Goal: Task Accomplishment & Management: Complete application form

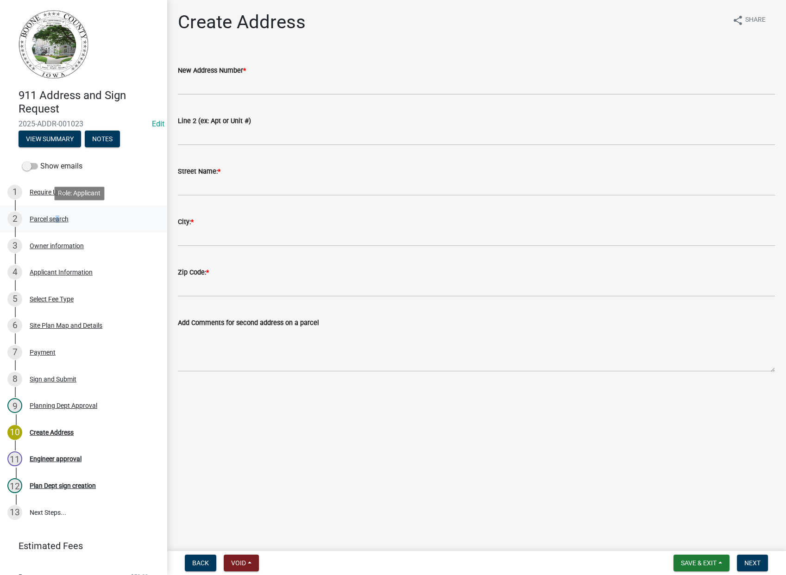
click at [55, 220] on div "Parcel search" at bounding box center [49, 219] width 39 height 6
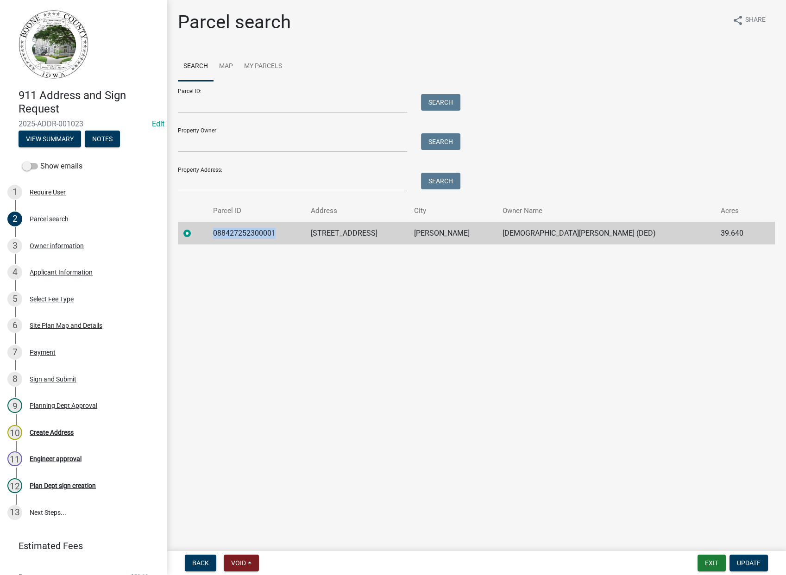
drag, startPoint x: 287, startPoint y: 232, endPoint x: 223, endPoint y: 239, distance: 64.3
click at [223, 239] on td "088427252300001" at bounding box center [256, 233] width 98 height 23
drag, startPoint x: 223, startPoint y: 239, endPoint x: 233, endPoint y: 234, distance: 10.8
copy td "088427252300001"
click at [63, 327] on div "Site Plan Map and Details" at bounding box center [66, 325] width 73 height 6
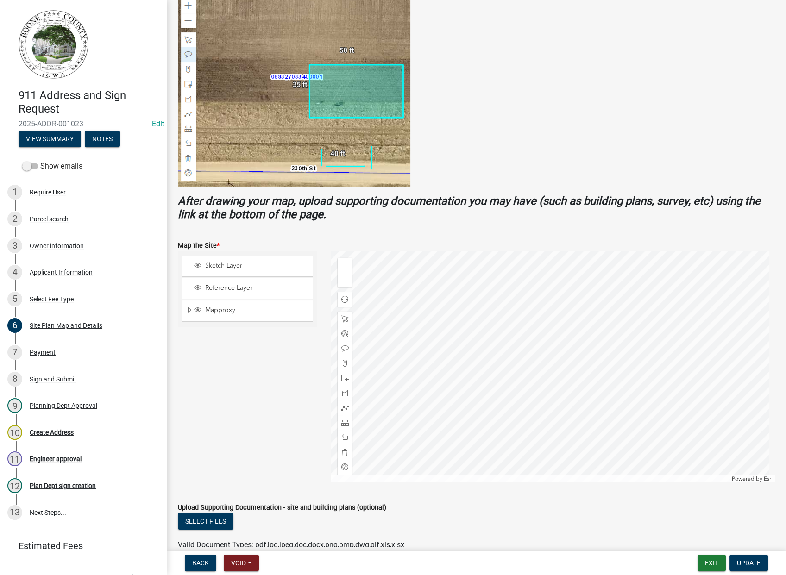
scroll to position [245, 0]
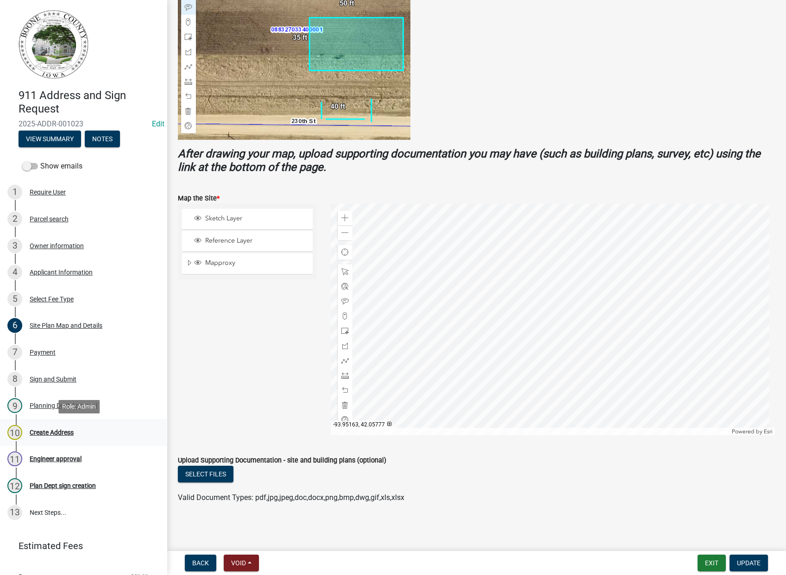
click at [58, 433] on div "Create Address" at bounding box center [52, 432] width 44 height 6
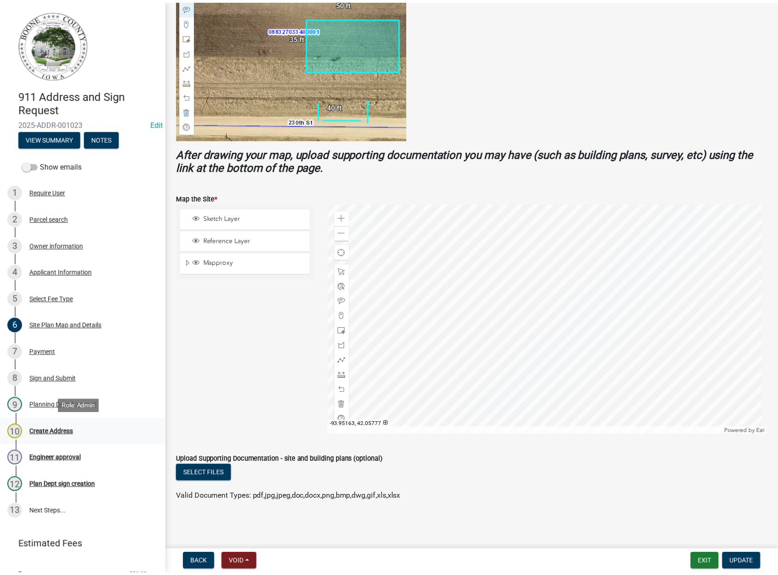
scroll to position [0, 0]
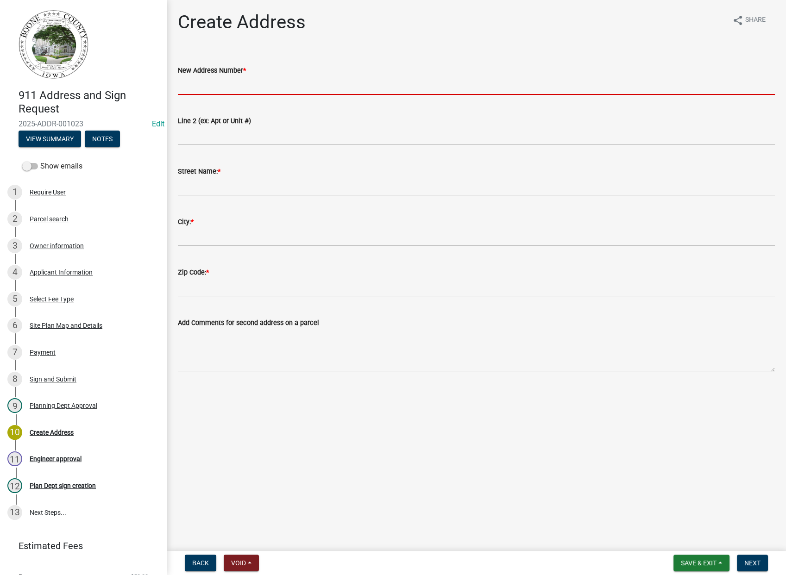
click at [215, 81] on input "New Address Number *" at bounding box center [476, 85] width 597 height 19
type input "1038"
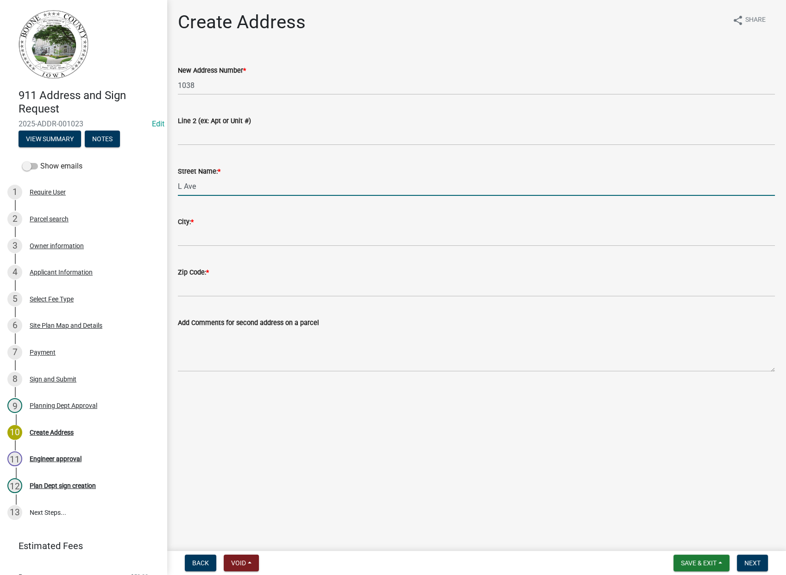
type input "L Ave"
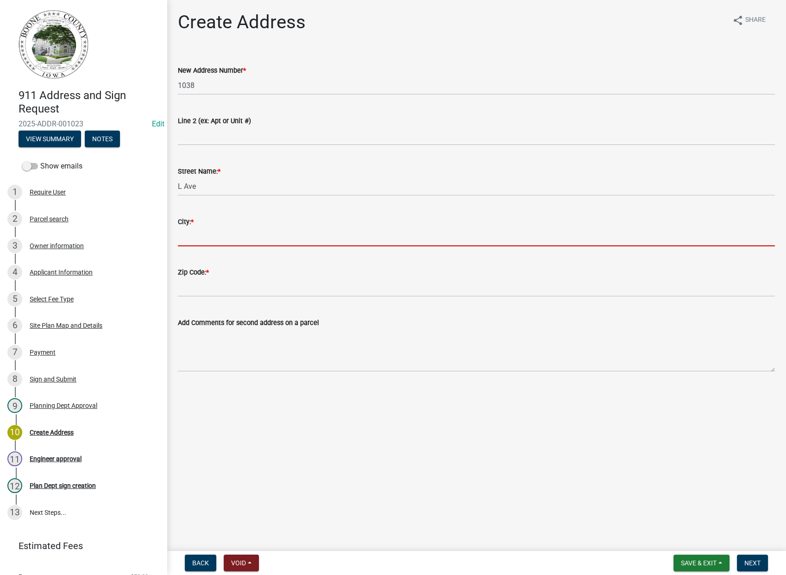
type input "N"
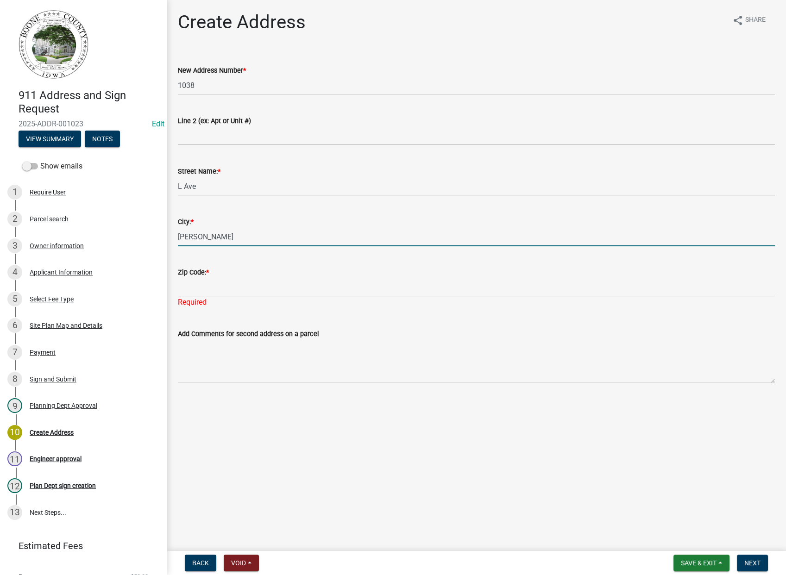
type input "[PERSON_NAME]"
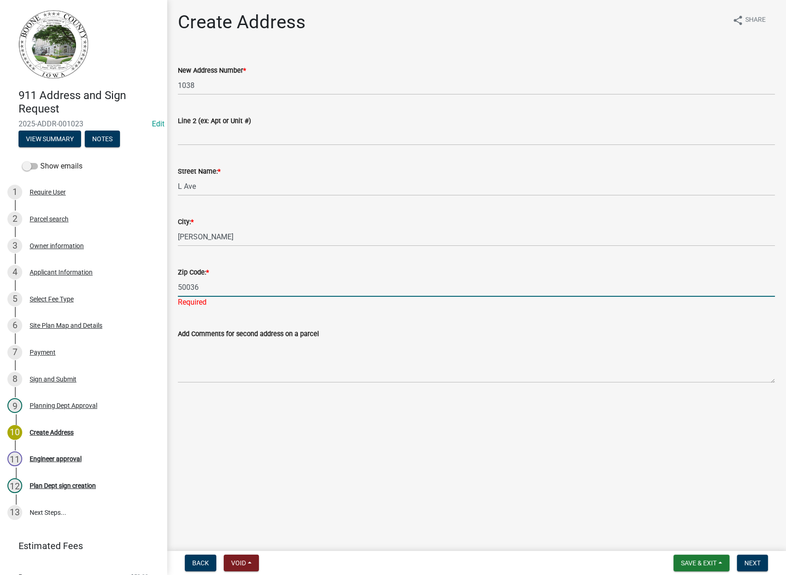
type input "50036"
click at [540, 493] on main "Create Address share Share New Address Number * 1038 Line 2 (ex: Apt or Unit #)…" at bounding box center [476, 273] width 619 height 547
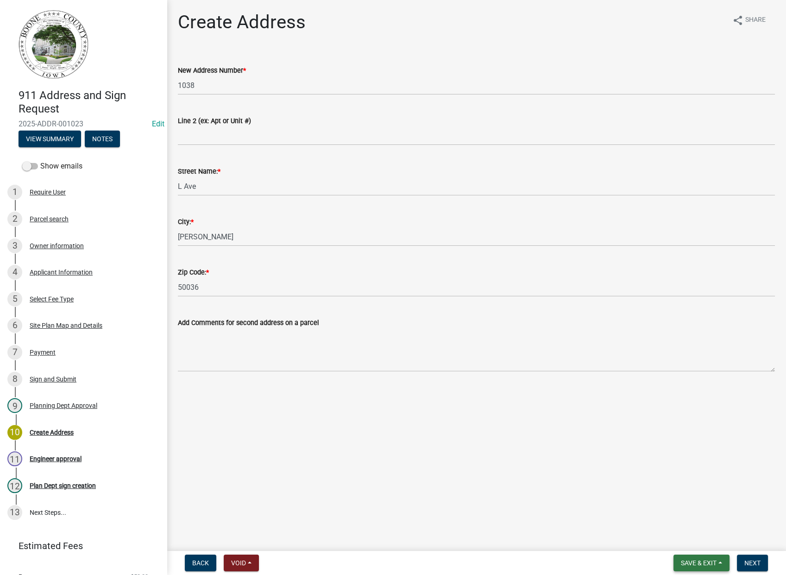
click at [690, 561] on span "Save & Exit" at bounding box center [699, 562] width 36 height 7
click at [707, 520] on button "Save" at bounding box center [692, 517] width 74 height 22
click at [756, 571] on button "Next" at bounding box center [752, 563] width 31 height 17
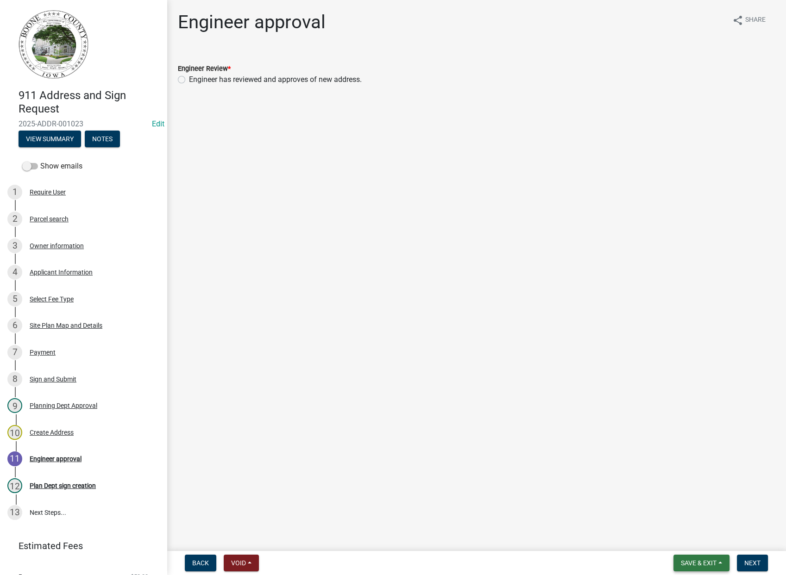
click at [707, 557] on button "Save & Exit" at bounding box center [701, 563] width 56 height 17
click at [717, 540] on button "Save & Exit" at bounding box center [692, 539] width 74 height 22
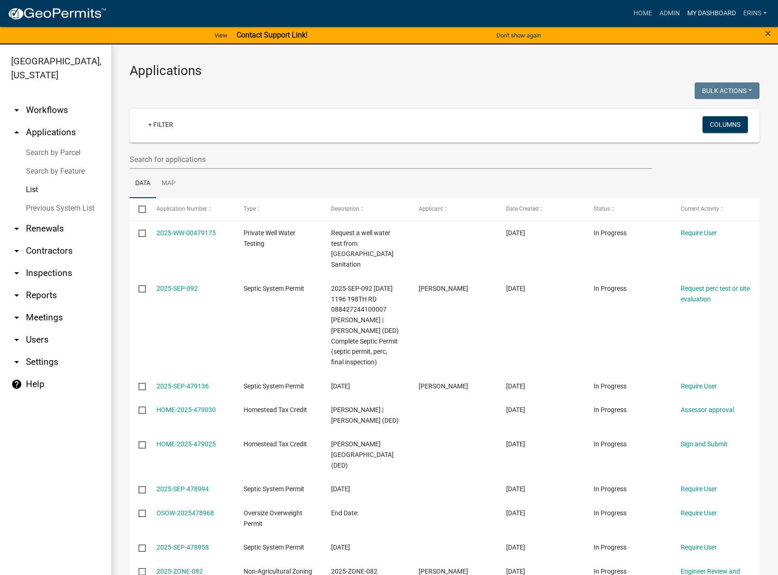
click at [725, 14] on link "My Dashboard" at bounding box center [712, 14] width 56 height 18
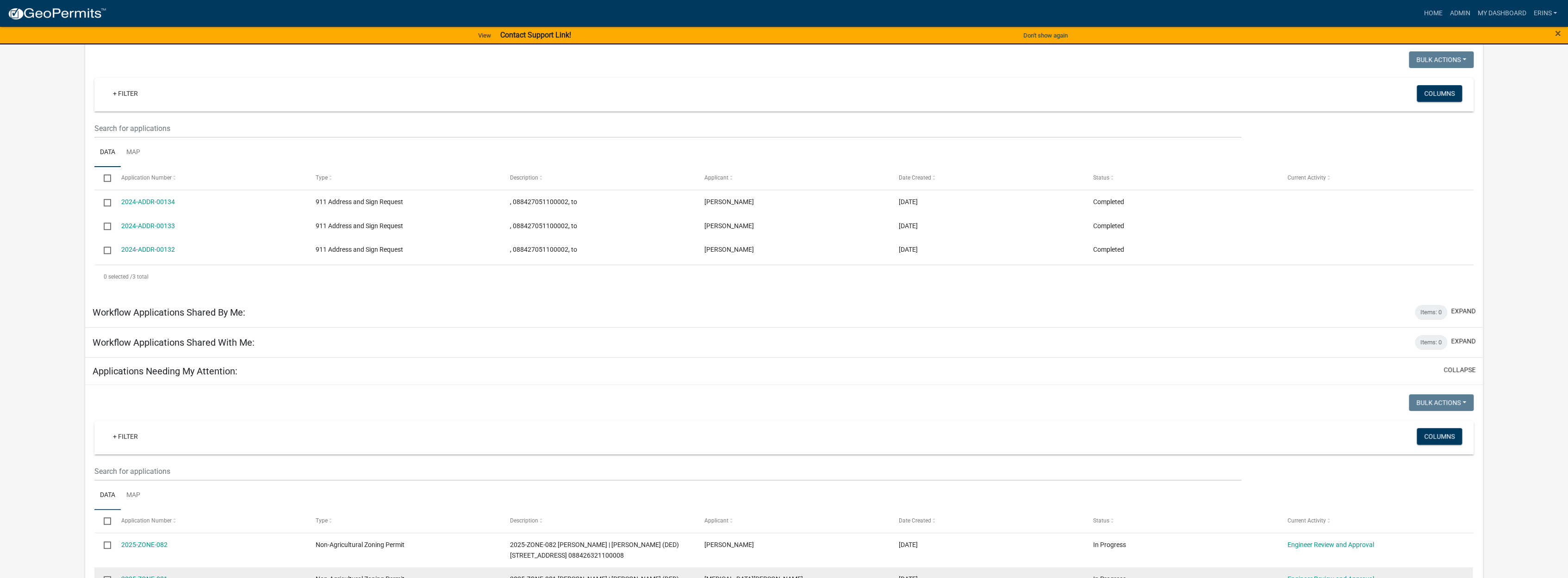
scroll to position [206, 0]
